Goal: Find specific page/section: Find specific page/section

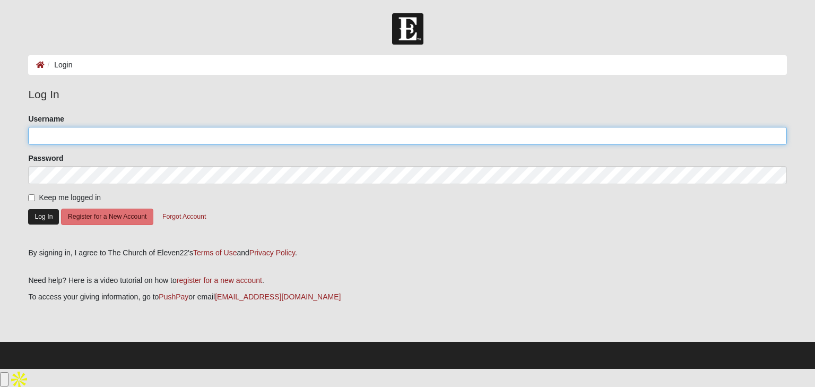
type input "[EMAIL_ADDRESS][DOMAIN_NAME]"
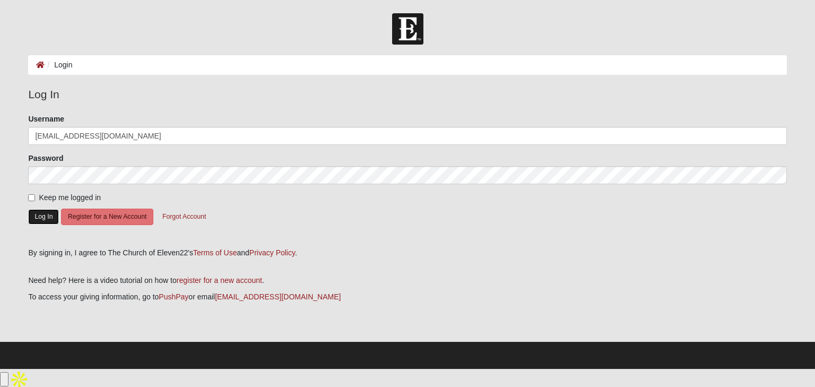
click at [44, 215] on button "Log In" at bounding box center [43, 216] width 31 height 15
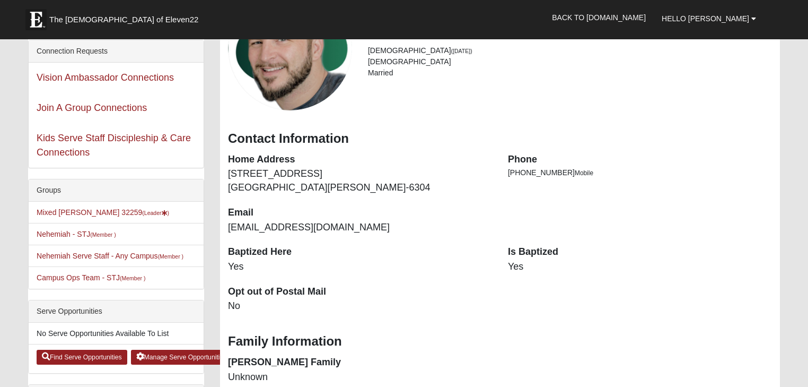
scroll to position [85, 0]
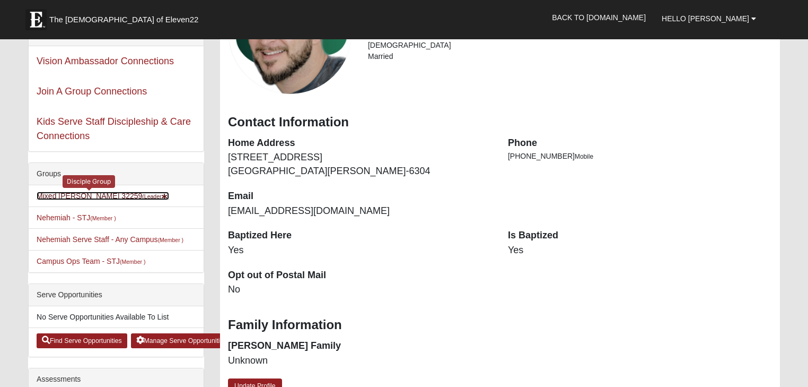
click at [103, 195] on link "Mixed [PERSON_NAME] 32259 (Leader )" at bounding box center [103, 195] width 133 height 8
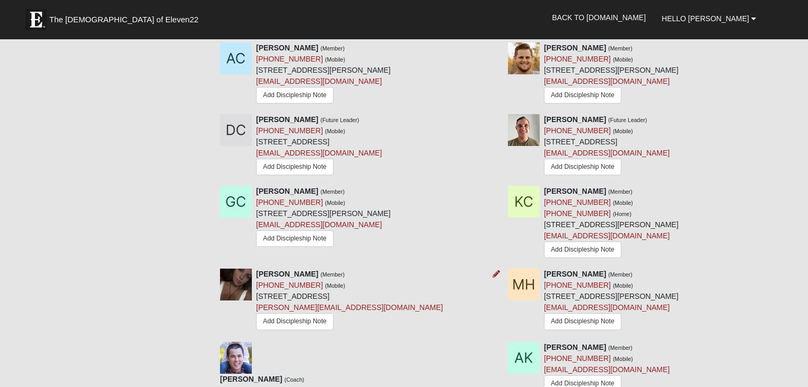
scroll to position [594, 0]
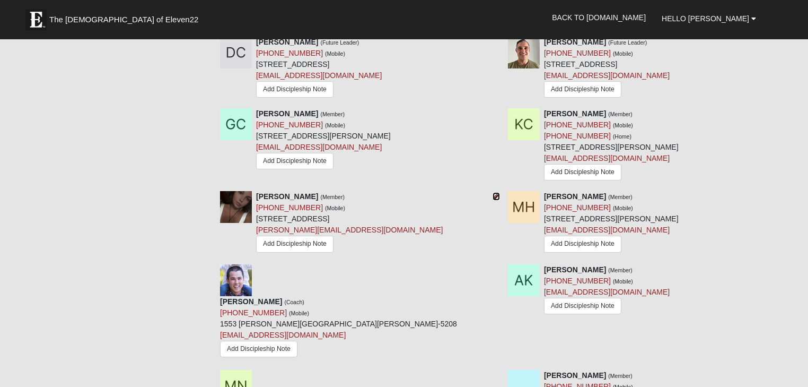
click at [497, 196] on icon at bounding box center [496, 196] width 7 height 7
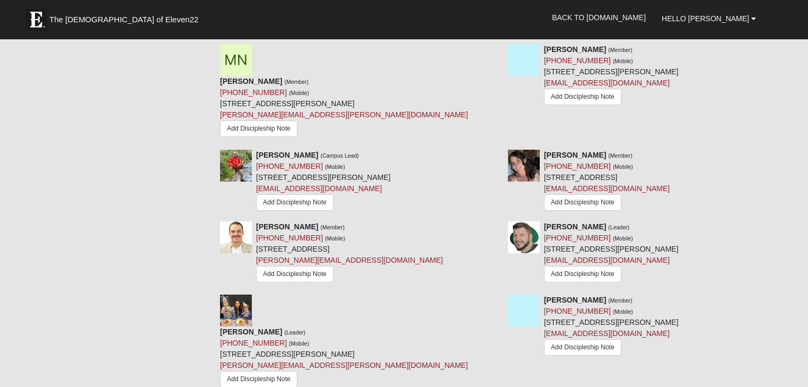
scroll to position [934, 0]
